Goal: Communication & Community: Answer question/provide support

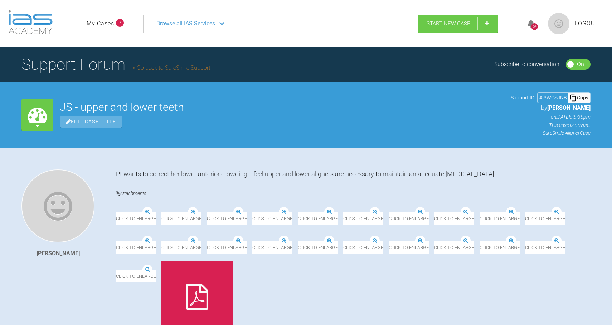
click at [532, 25] on div "54" at bounding box center [534, 26] width 7 height 7
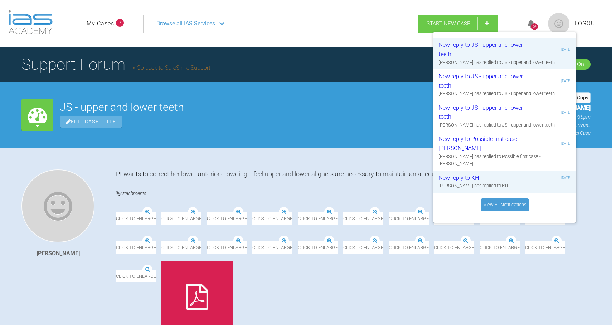
click at [94, 16] on ul "My Cases 7" at bounding box center [115, 24] width 57 height 18
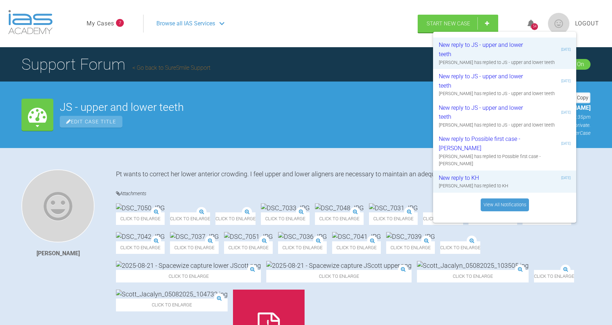
click at [94, 26] on link "My Cases" at bounding box center [101, 23] width 28 height 9
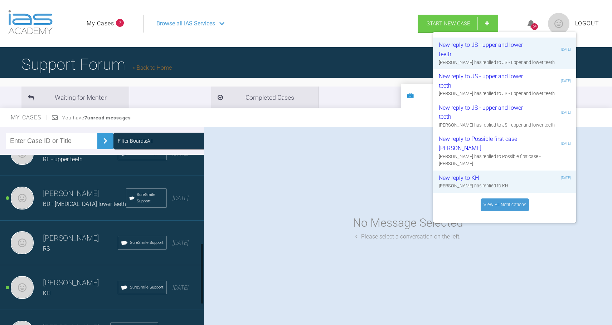
scroll to position [253, 0]
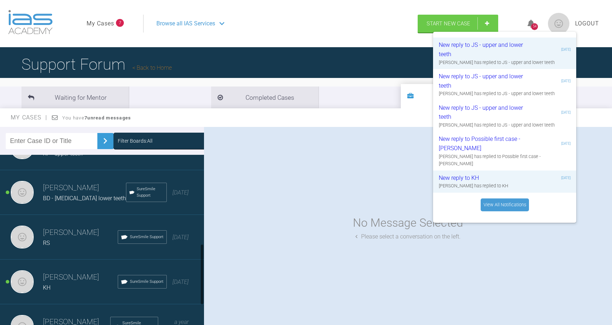
click at [70, 246] on div "RS" at bounding box center [80, 243] width 75 height 9
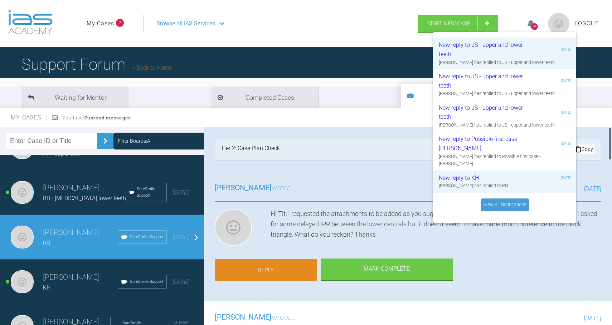
scroll to position [0, 0]
click at [401, 170] on div "Tier 2: Case Plan Check Support ID # T4AWL7BU Copy" at bounding box center [408, 149] width 408 height 44
click at [532, 28] on div "54" at bounding box center [534, 26] width 7 height 7
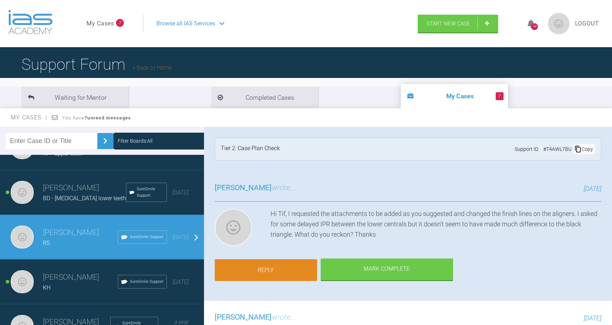
click at [243, 265] on link "Reply" at bounding box center [266, 270] width 102 height 22
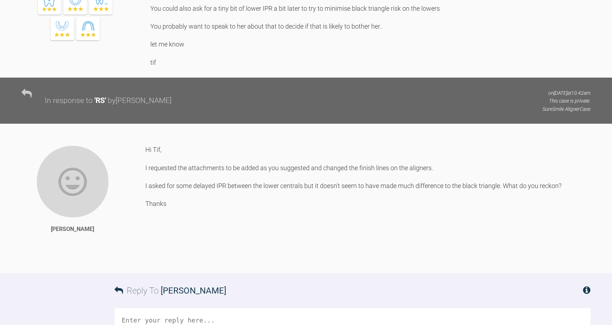
scroll to position [1765, 0]
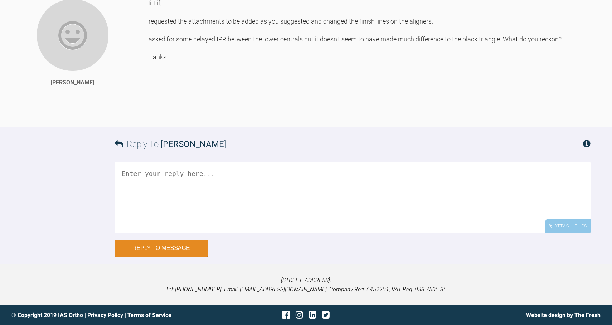
click at [194, 179] on textarea at bounding box center [352, 198] width 476 height 72
type textarea "H"
type textarea "h"
type textarea "Hi Tif, please respond to above as pt keen to get things started. Thanks"
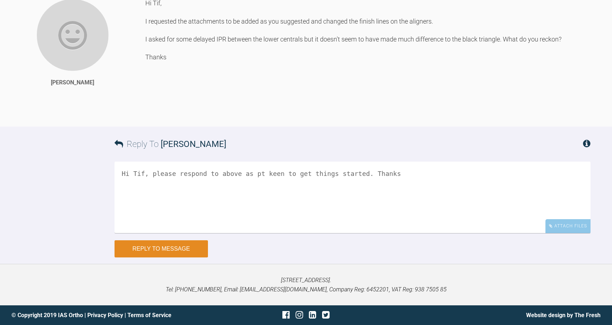
click at [174, 244] on button "Reply to Message" at bounding box center [160, 248] width 93 height 17
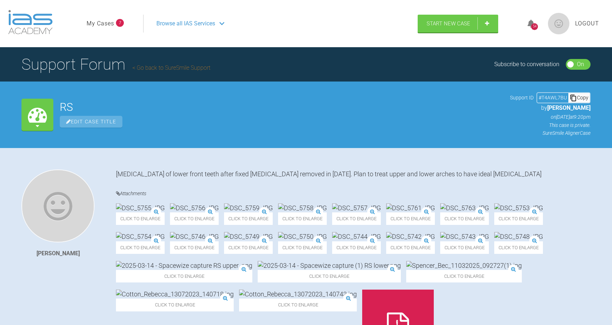
scroll to position [0, 0]
click at [587, 22] on span "Logout" at bounding box center [587, 23] width 24 height 9
